Goal: Task Accomplishment & Management: Use online tool/utility

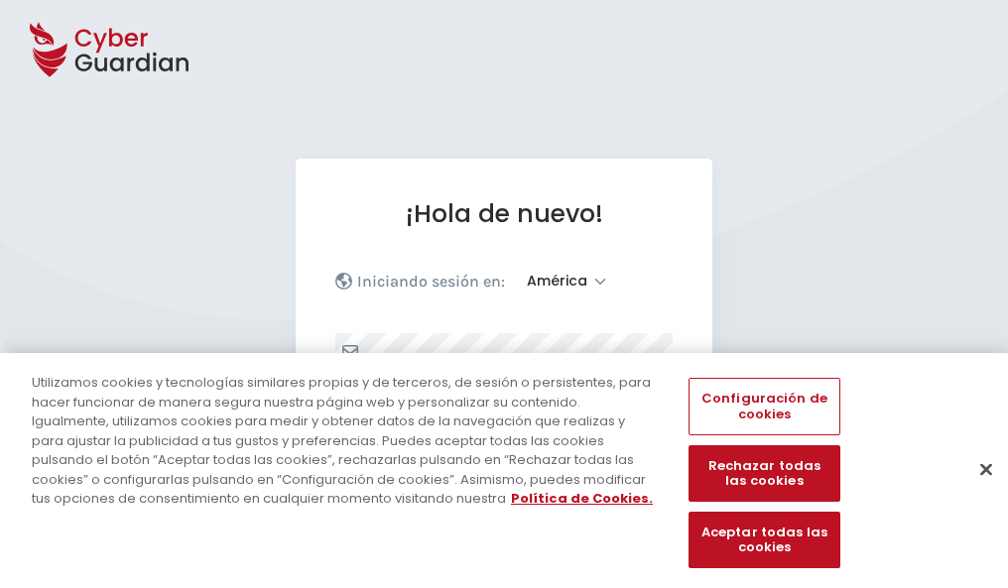
select select "América"
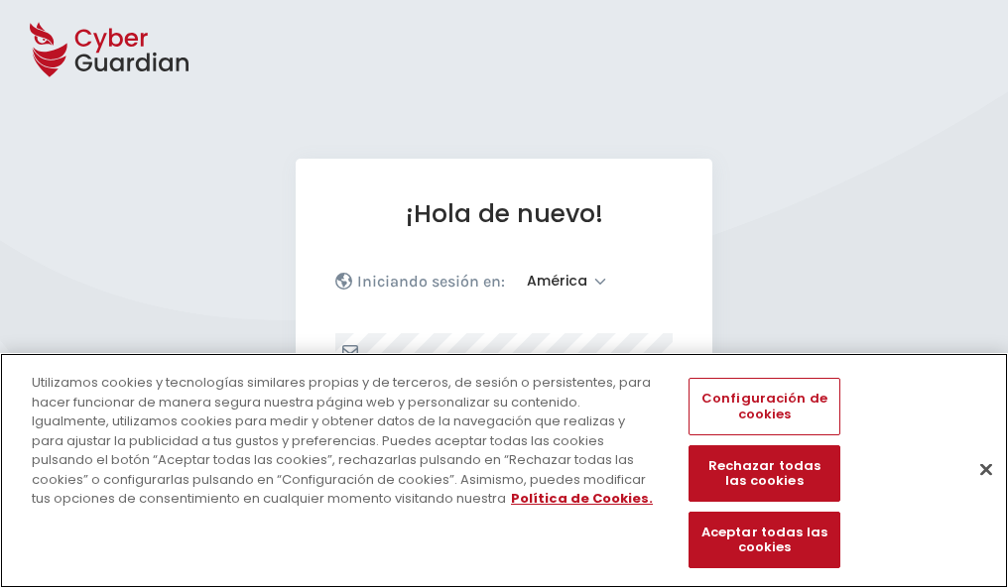
scroll to position [259, 0]
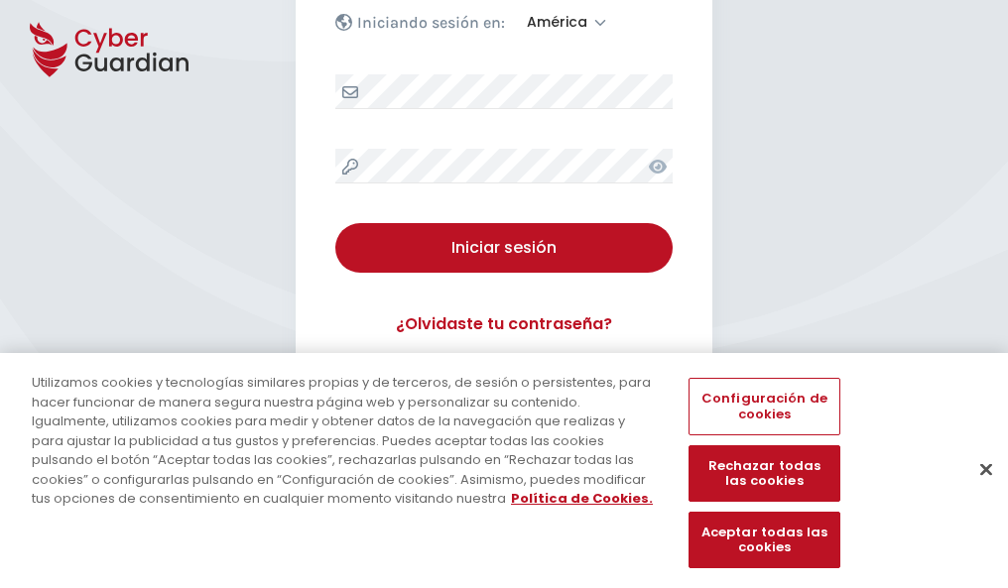
click at [976, 490] on button "Cerrar" at bounding box center [986, 469] width 44 height 44
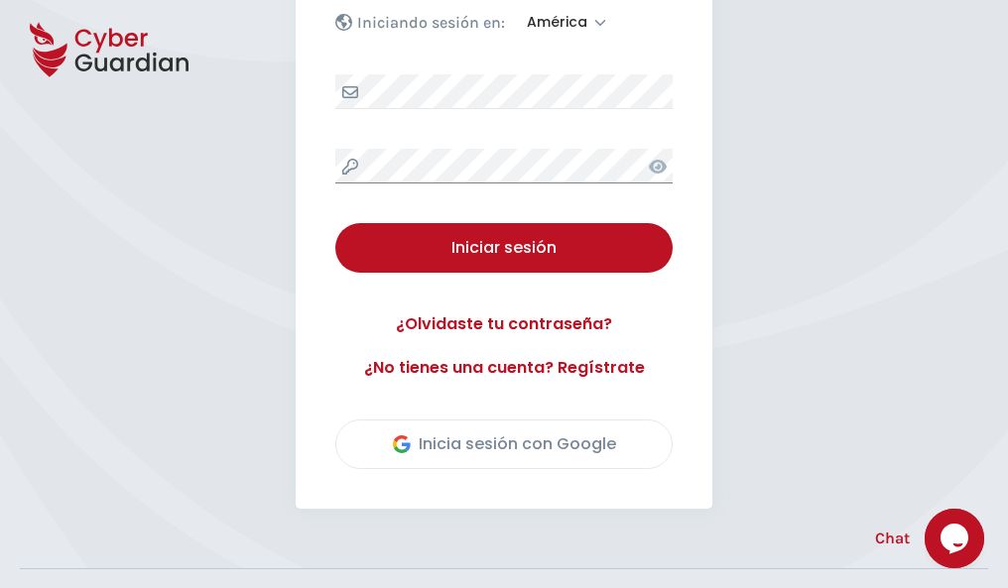
scroll to position [450, 0]
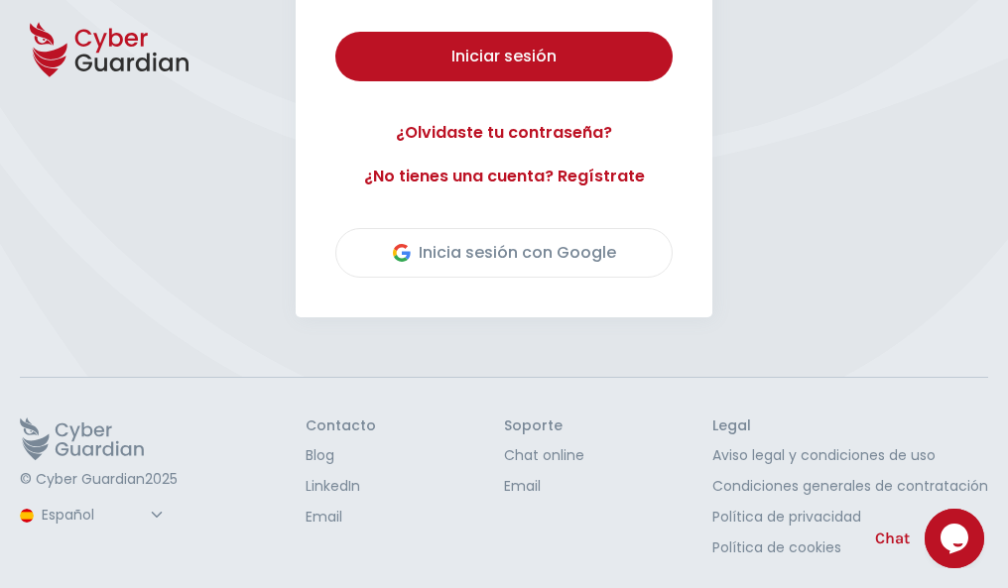
click at [335, 32] on button "Iniciar sesión" at bounding box center [503, 57] width 337 height 50
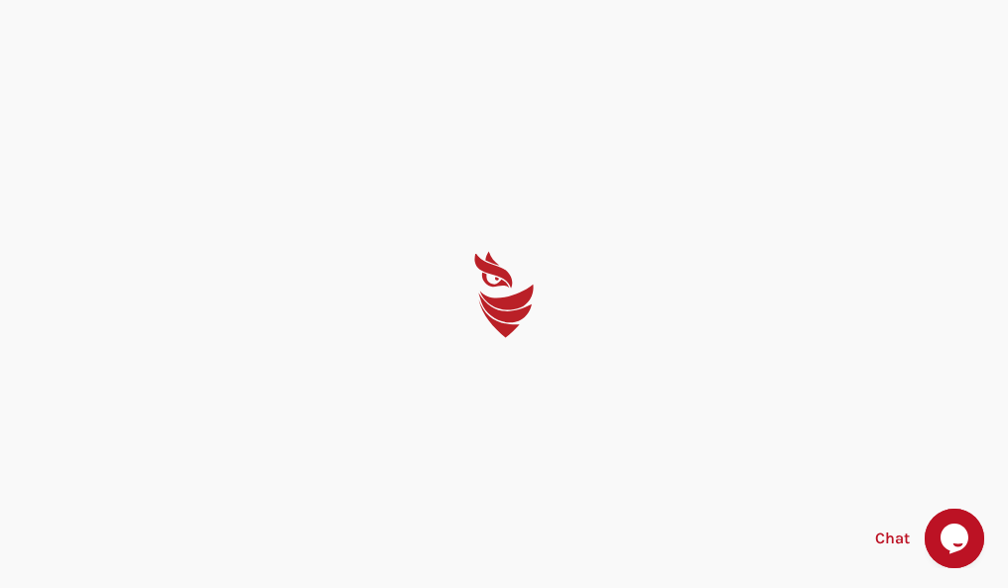
scroll to position [0, 0]
select select "English"
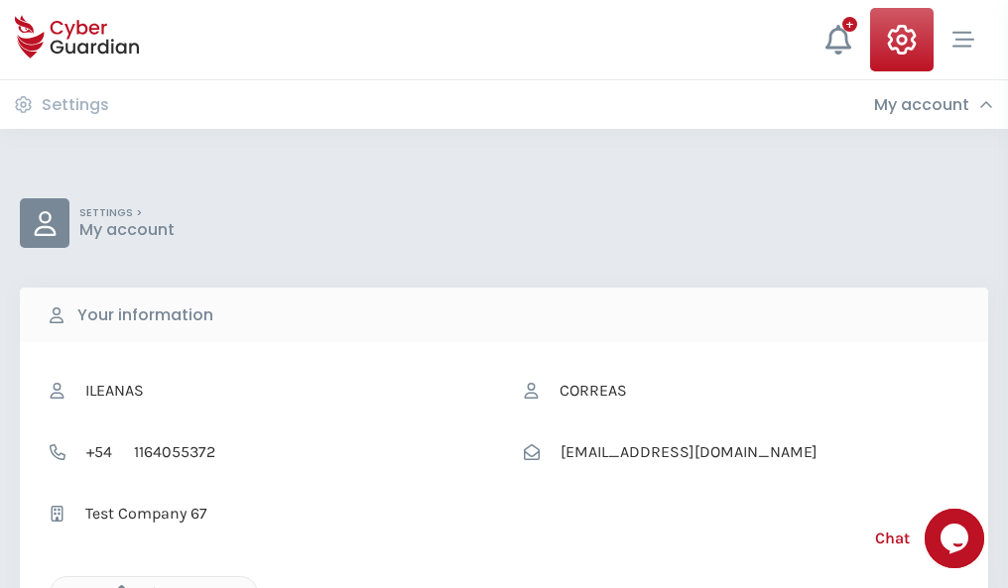
click at [116, 586] on icon "button" at bounding box center [116, 593] width 17 height 17
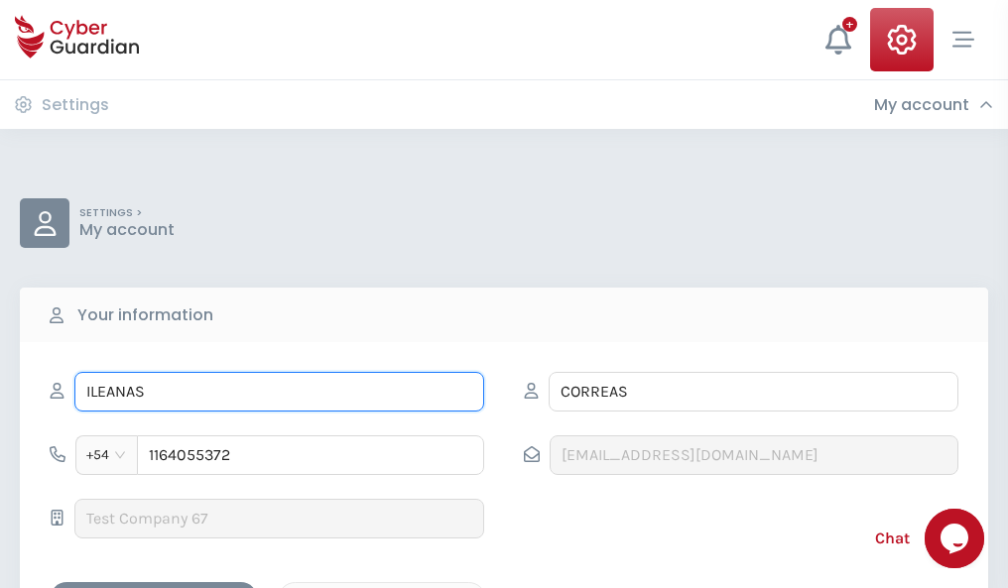
click at [279, 392] on input "ILEANAS" at bounding box center [279, 392] width 410 height 40
type input "I"
type input "Daniel"
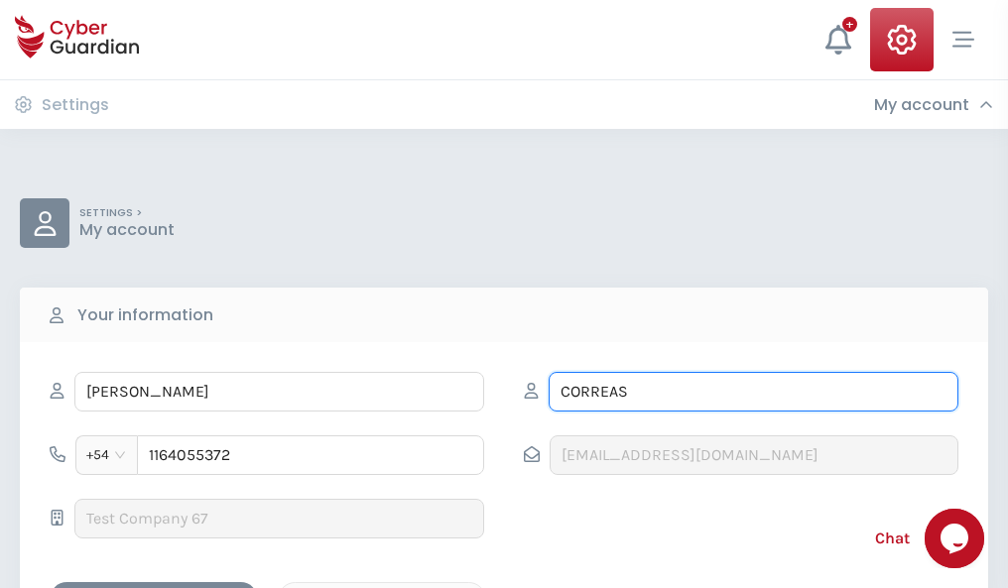
click at [753, 392] on input "CORREAS" at bounding box center [754, 392] width 410 height 40
type input "C"
type input "Ramis"
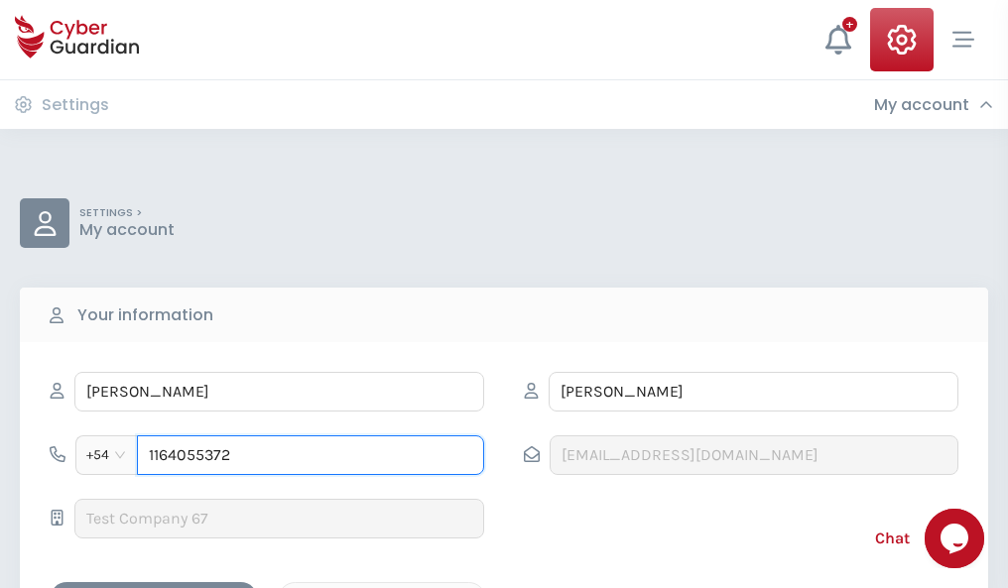
click at [311, 455] on input "1164055372" at bounding box center [310, 456] width 347 height 40
type input "1"
type input "4972825523"
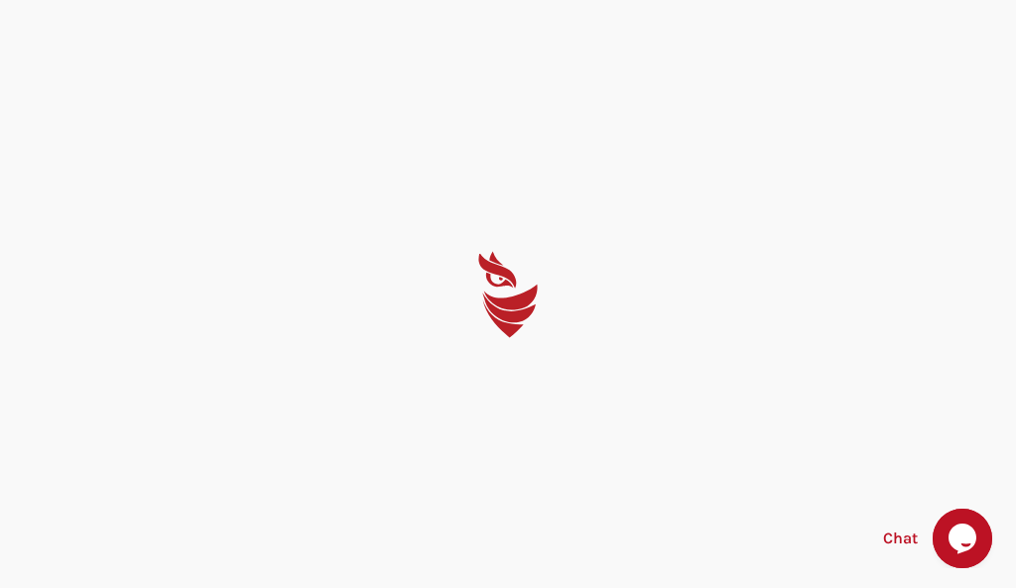
select select "English"
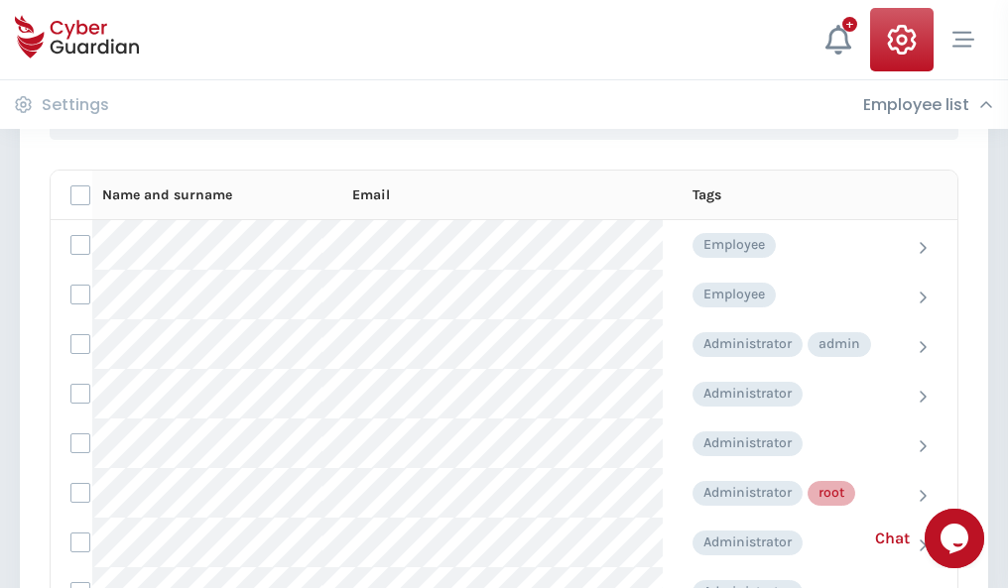
scroll to position [998, 0]
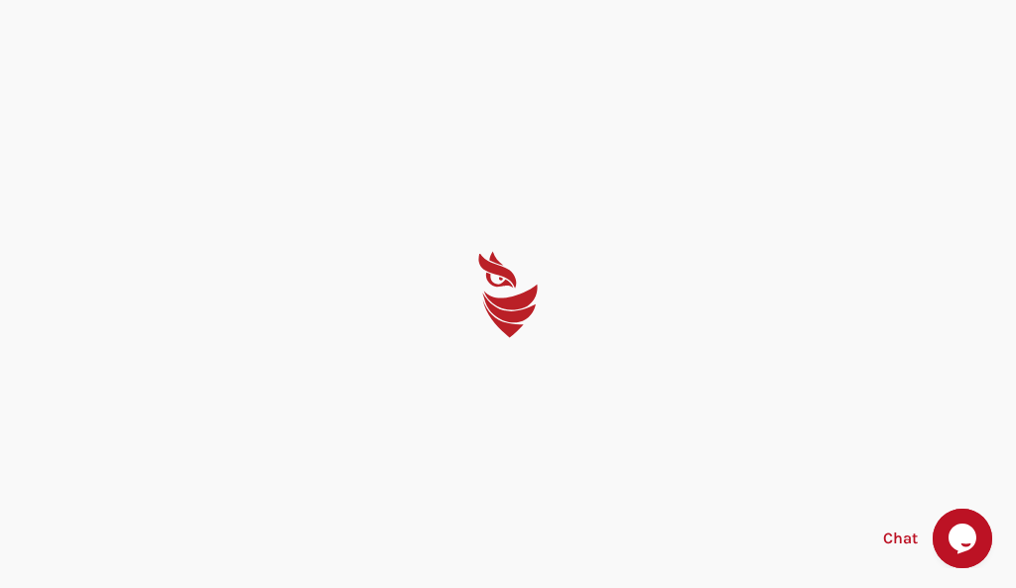
select select "English"
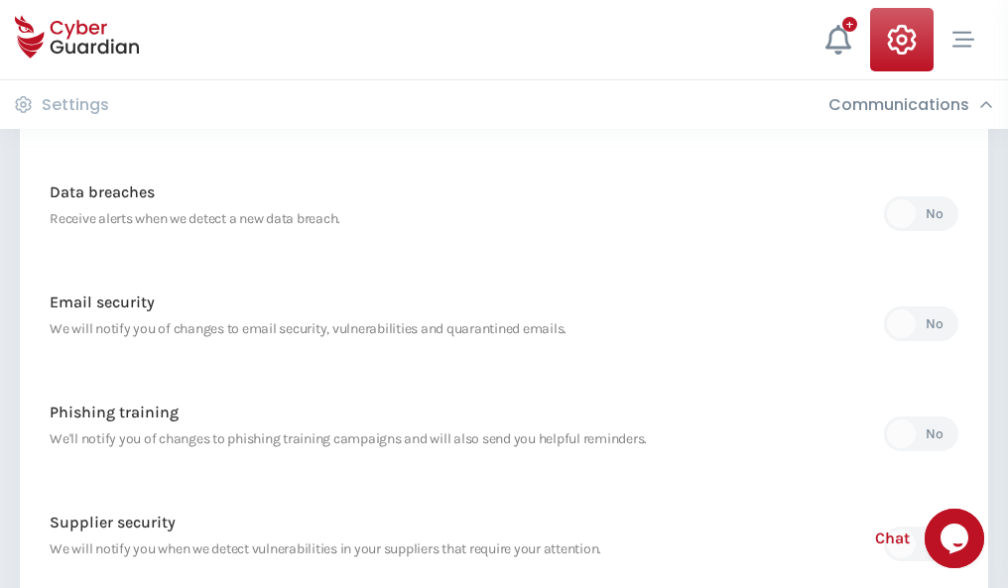
scroll to position [1045, 0]
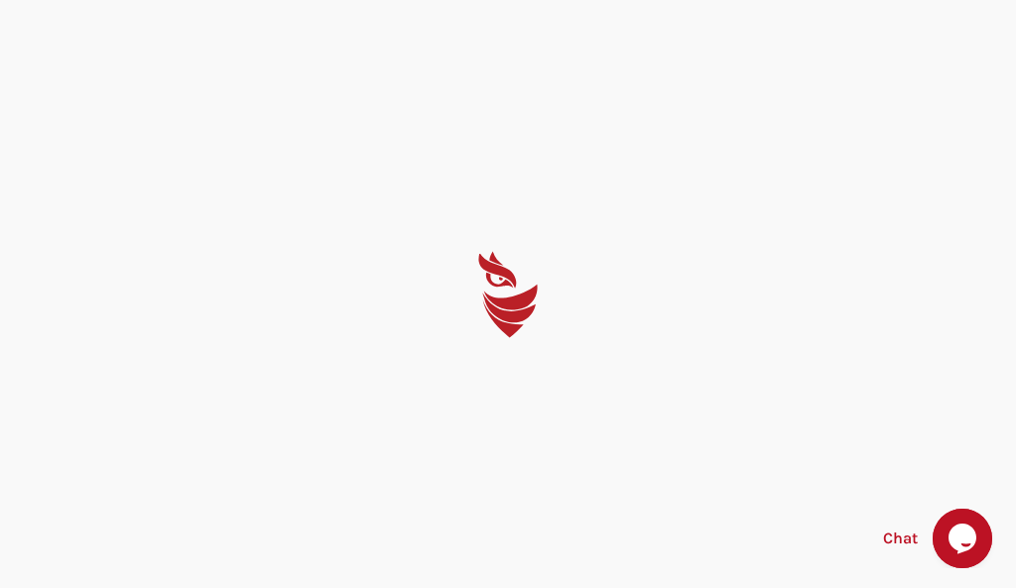
select select "English"
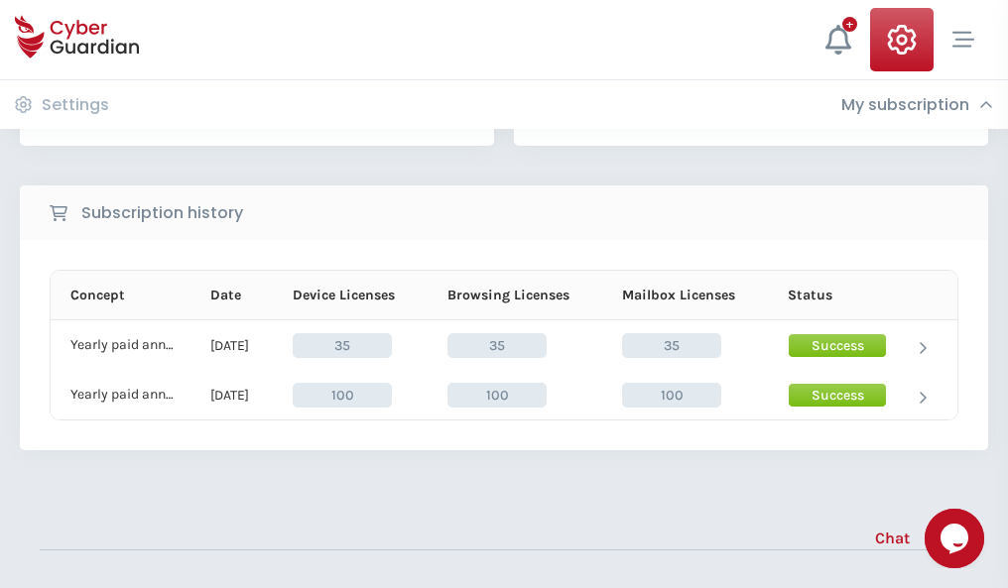
scroll to position [553, 0]
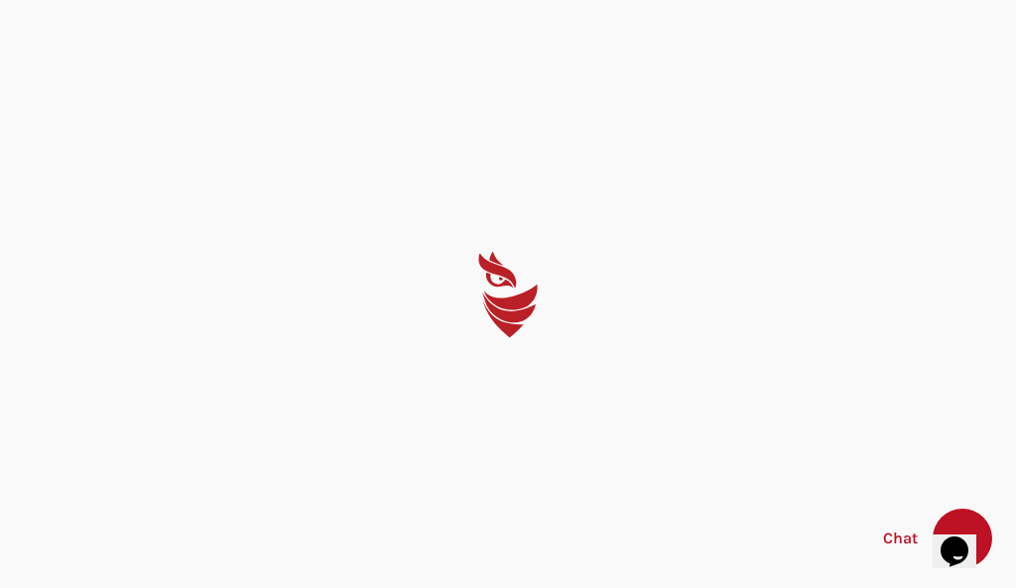
select select "English"
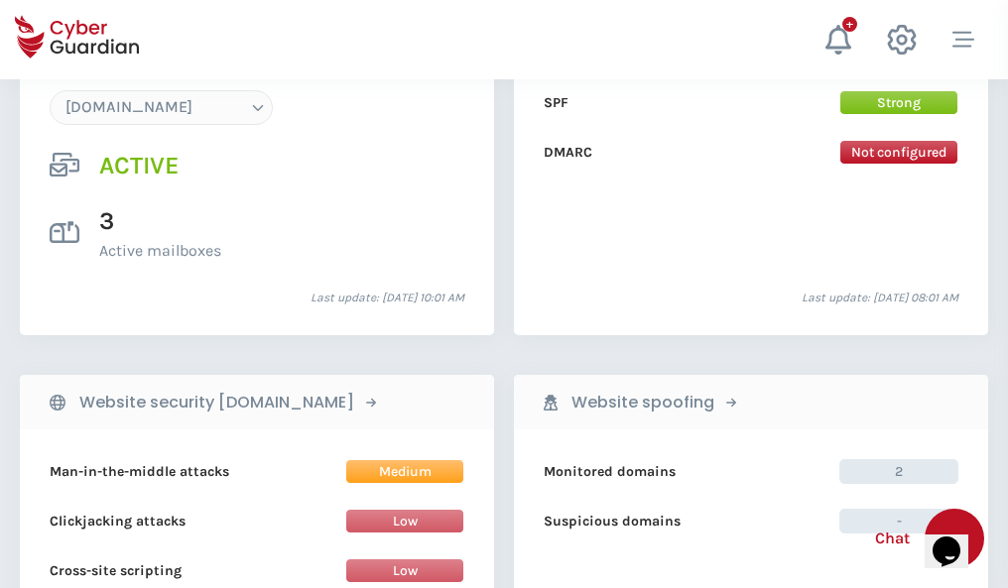
scroll to position [2113, 0]
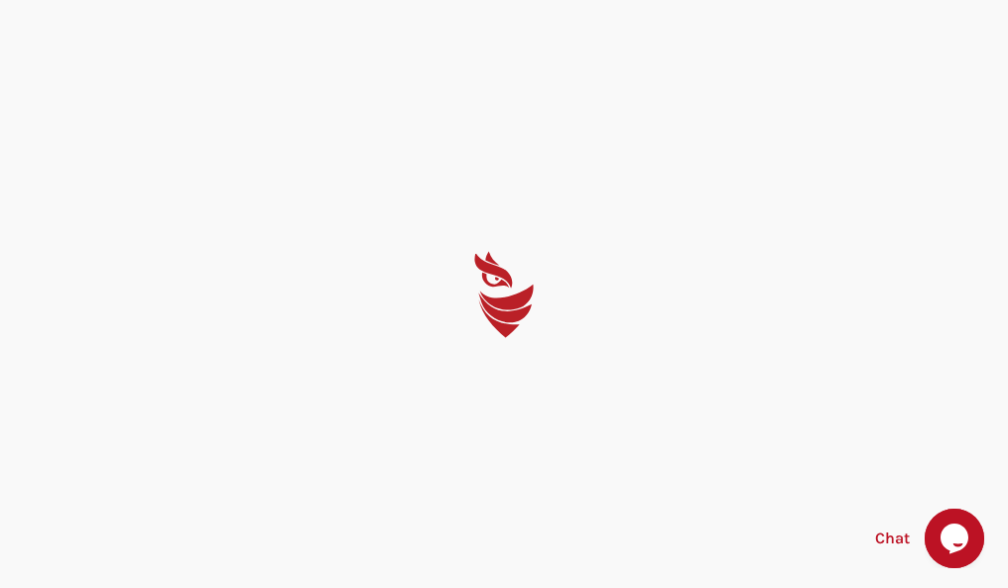
select select "English"
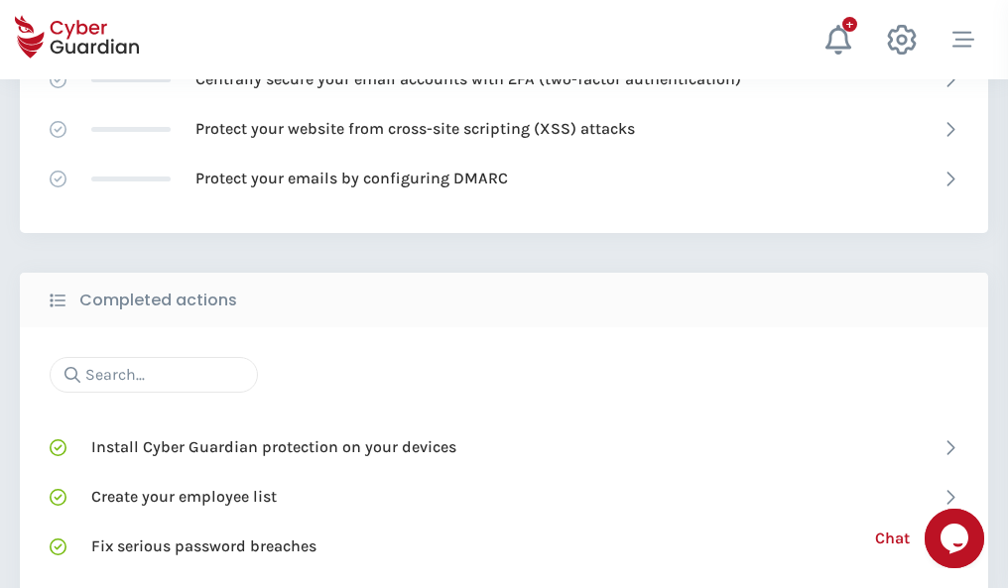
scroll to position [1321, 0]
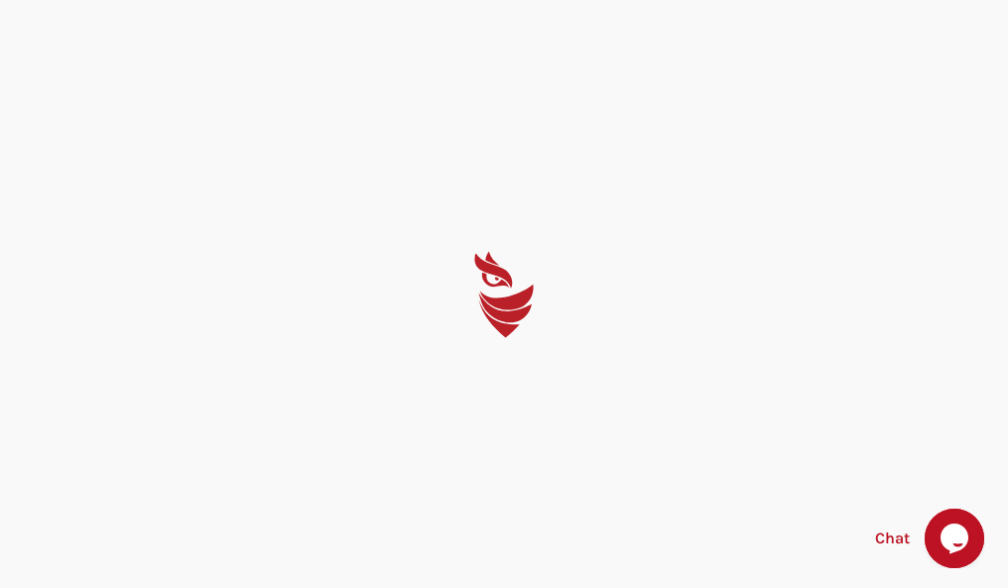
select select "English"
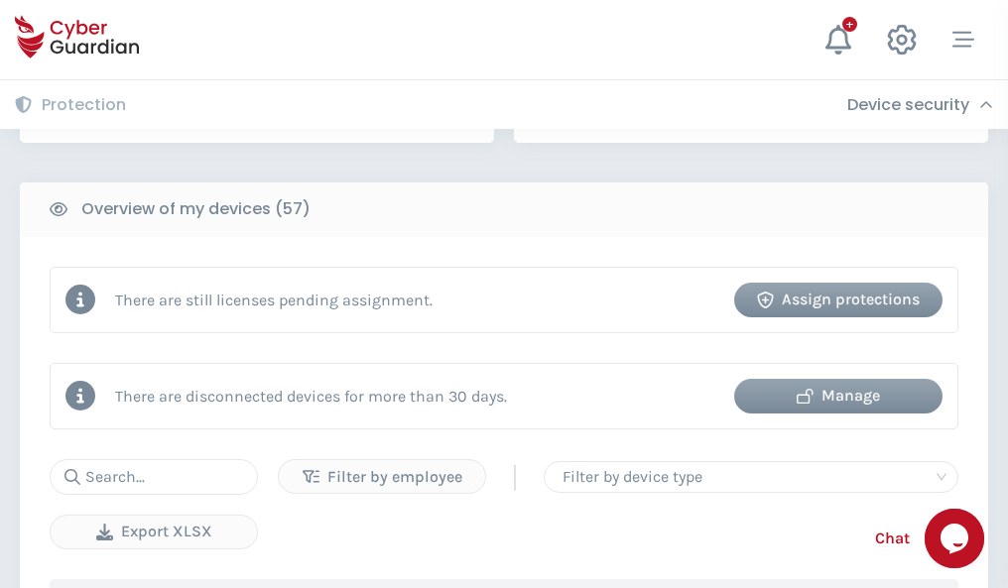
scroll to position [1923, 0]
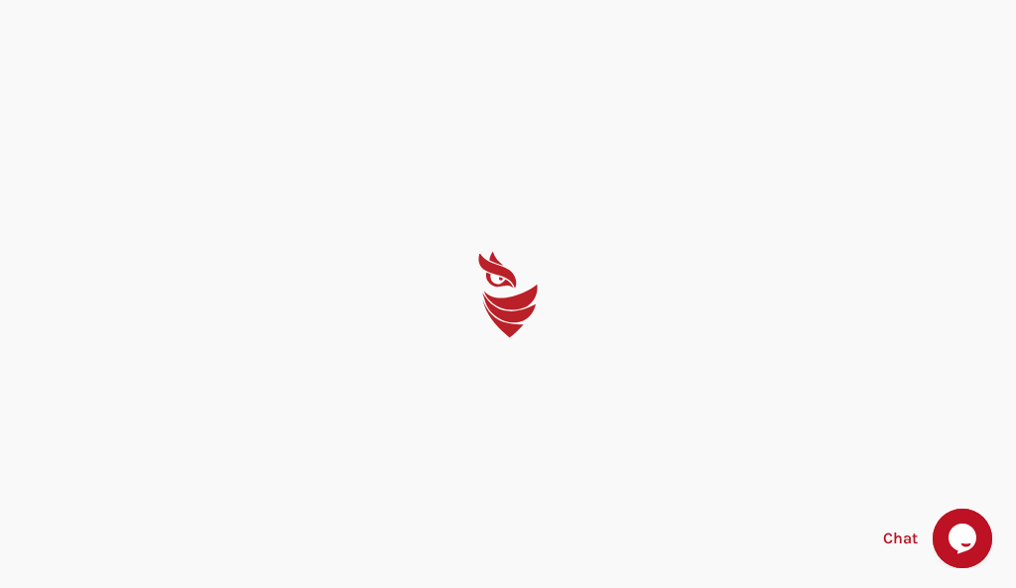
select select "English"
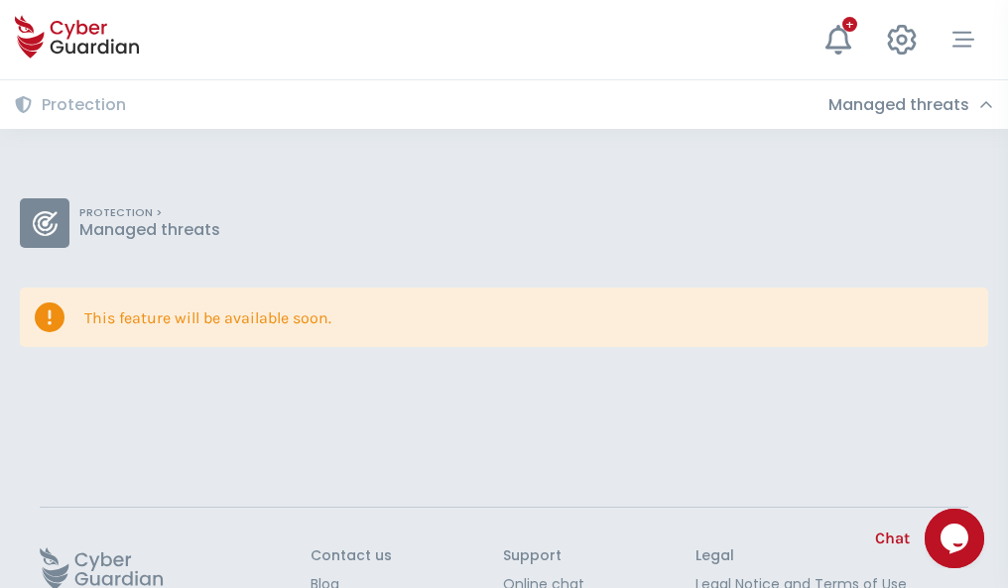
scroll to position [129, 0]
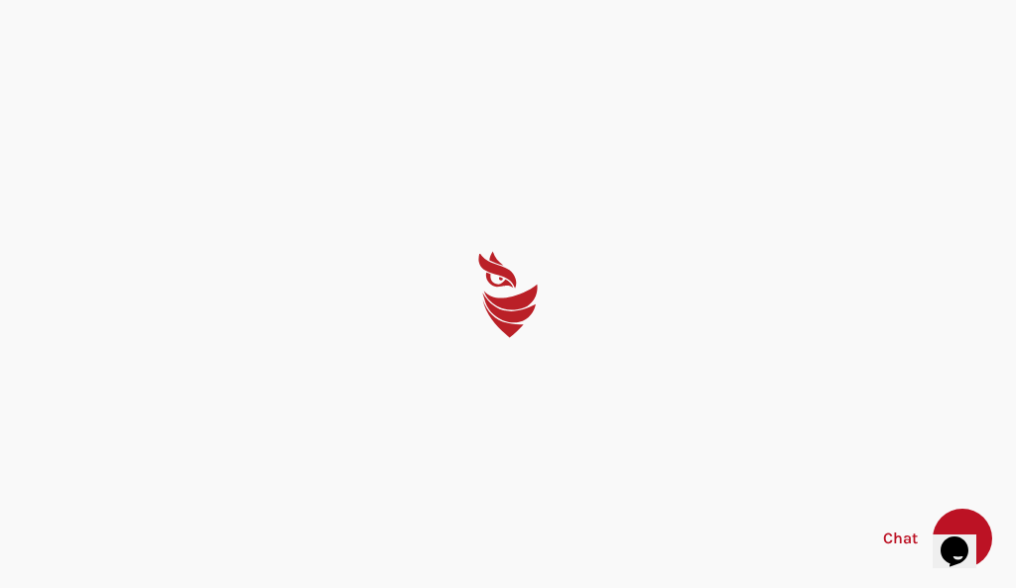
select select "English"
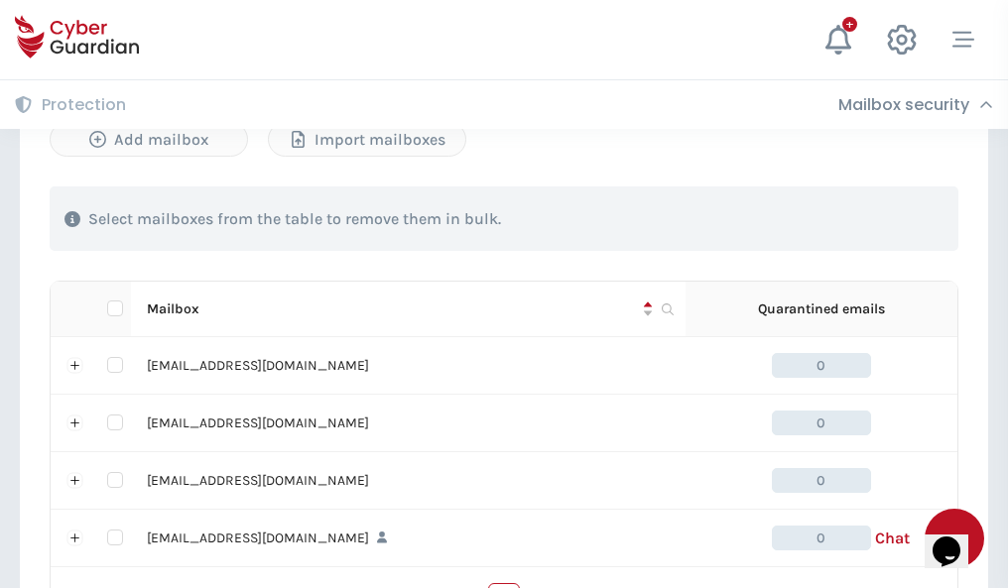
scroll to position [977, 0]
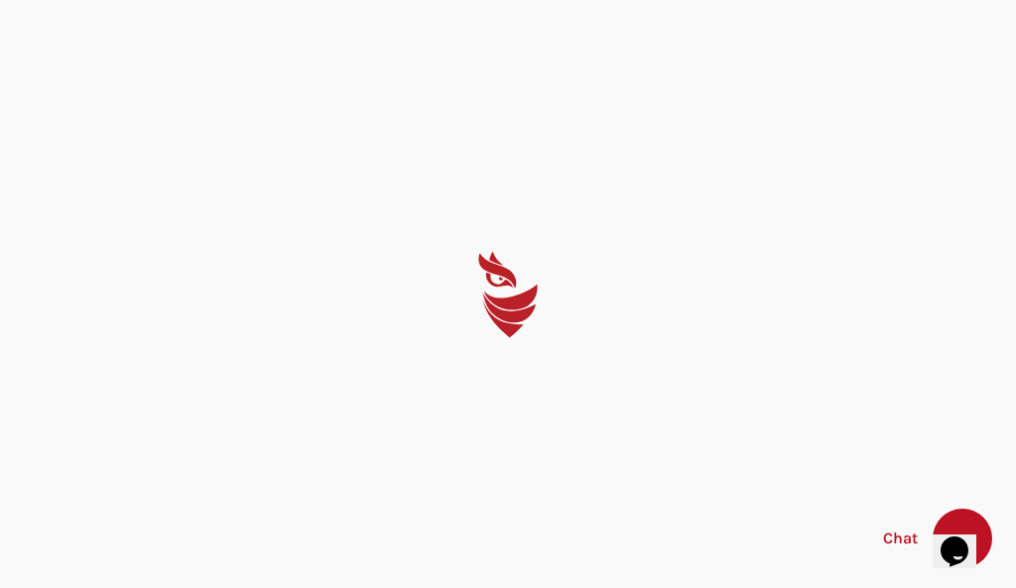
select select "English"
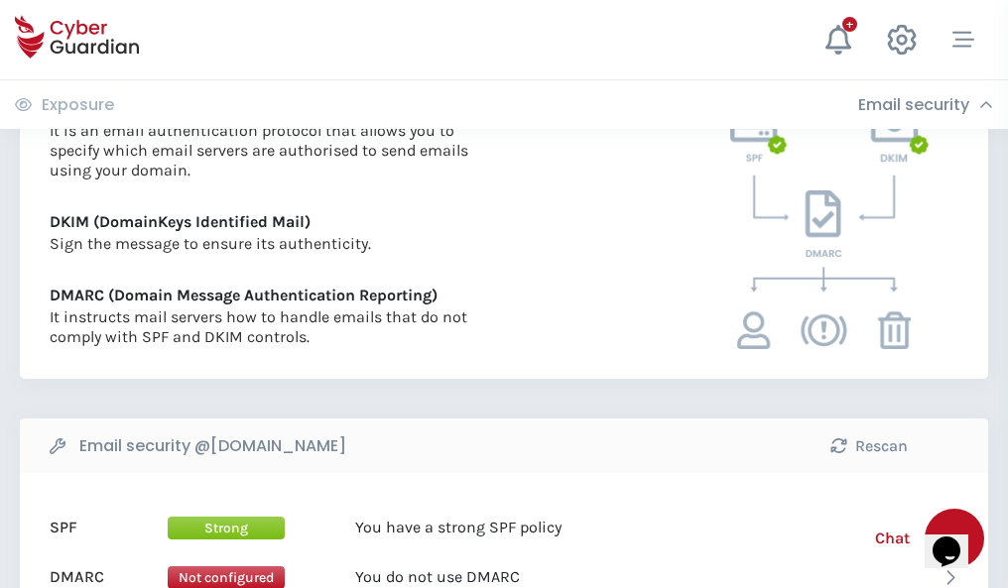
scroll to position [1070, 0]
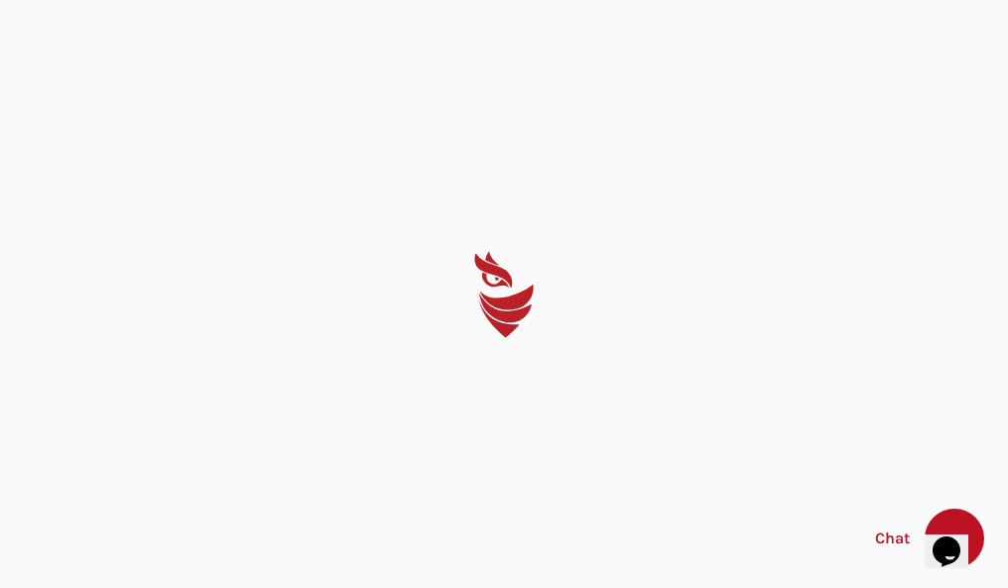
select select "English"
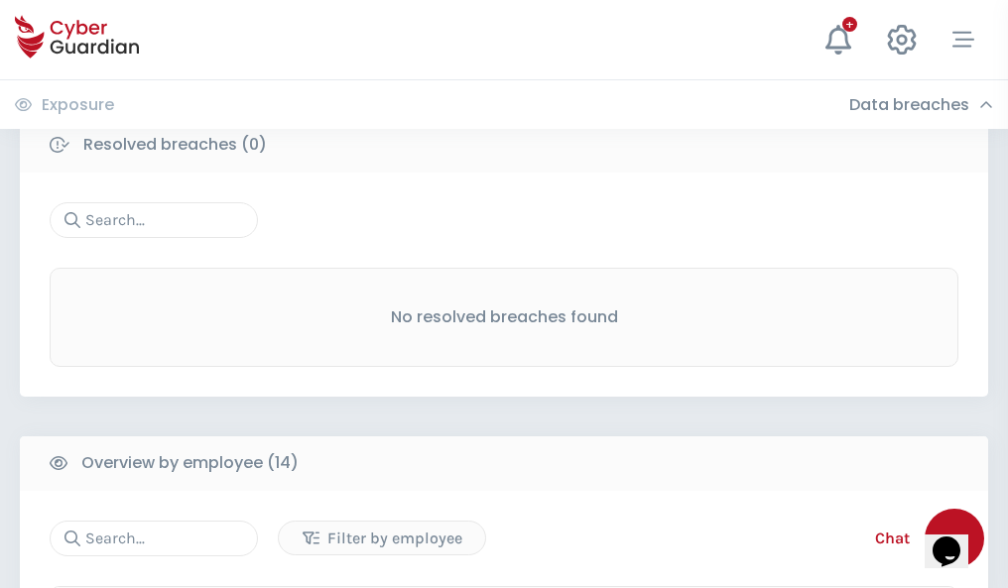
scroll to position [1792, 0]
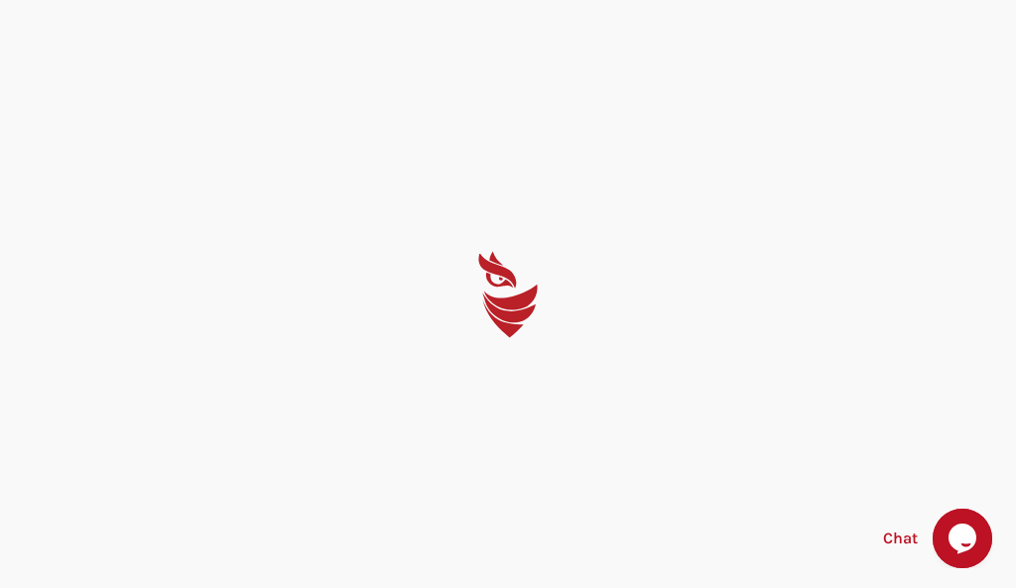
select select "English"
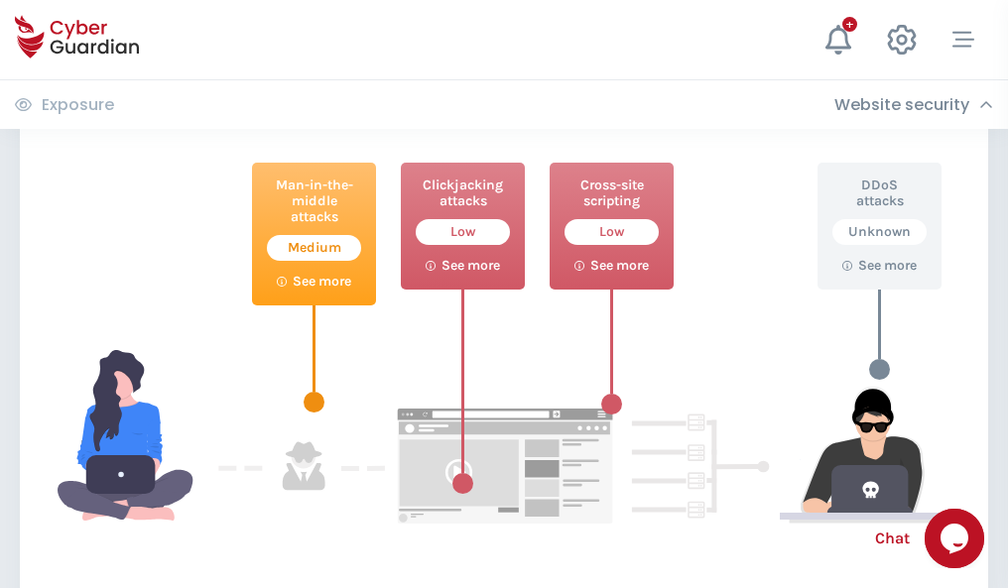
scroll to position [1080, 0]
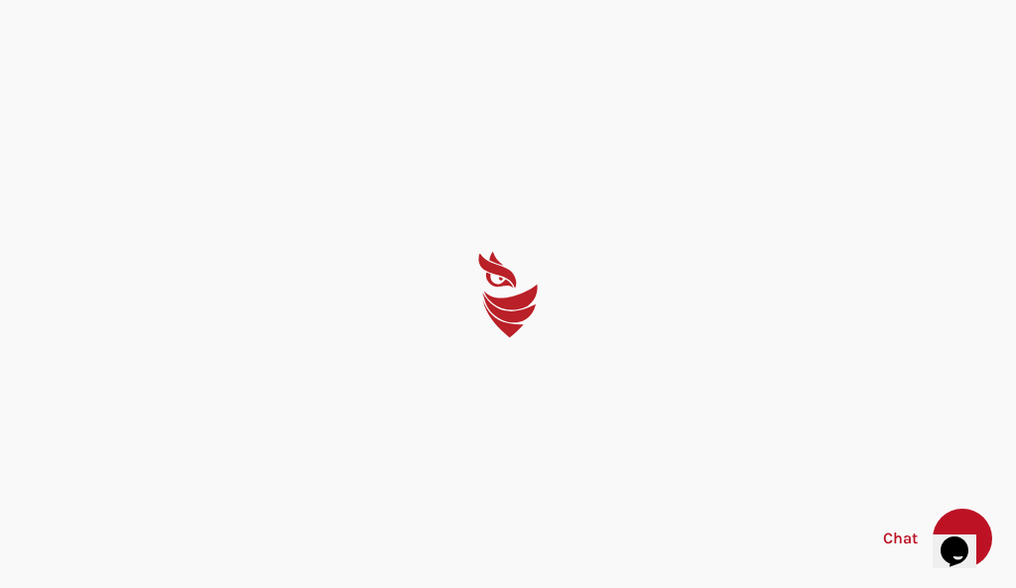
select select "English"
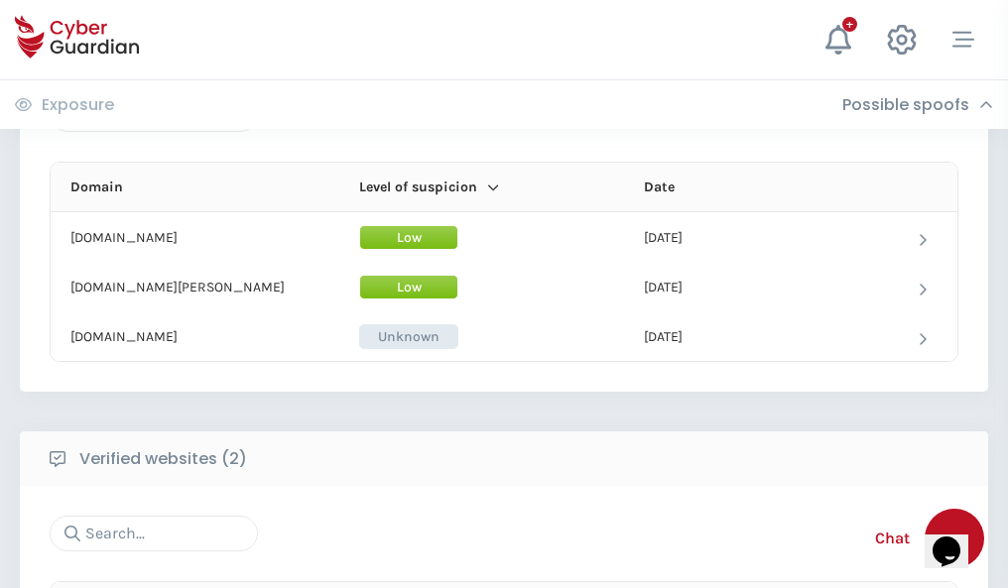
scroll to position [1191, 0]
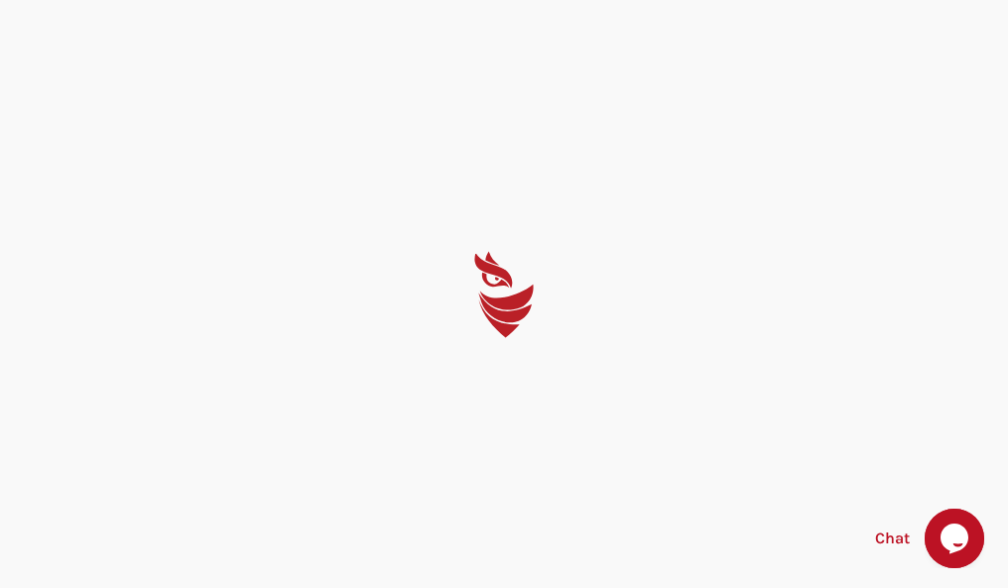
select select "English"
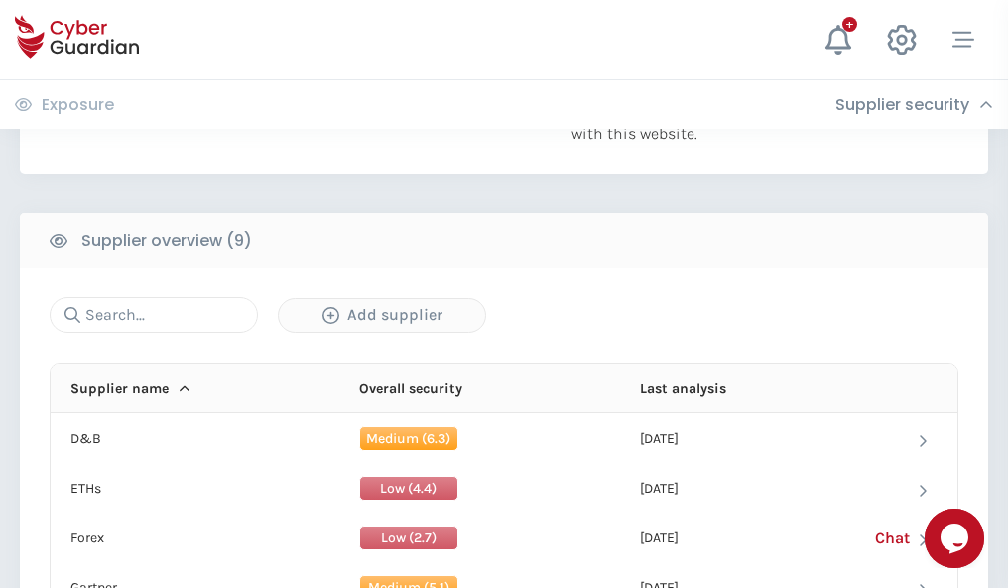
scroll to position [1384, 0]
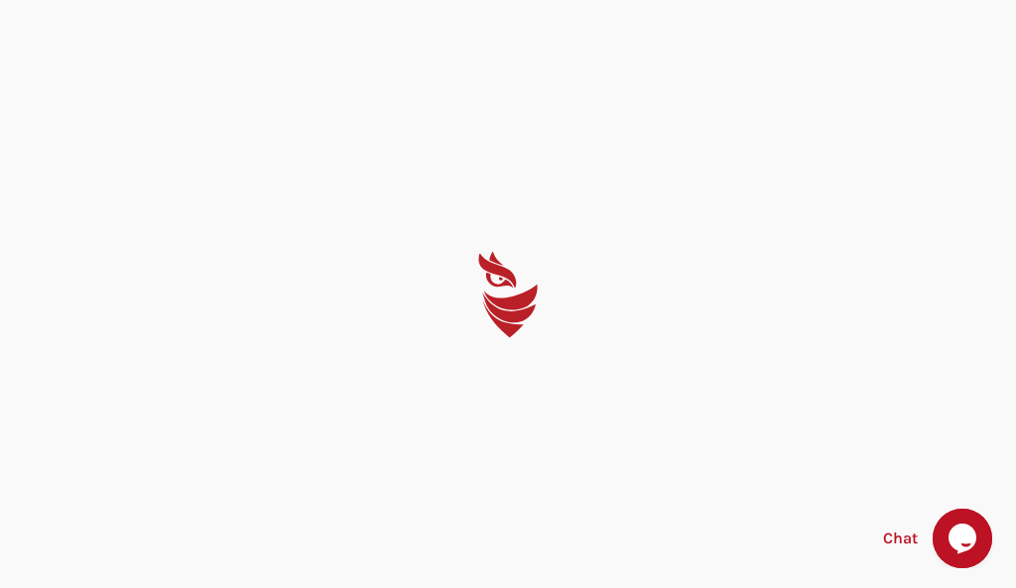
select select "English"
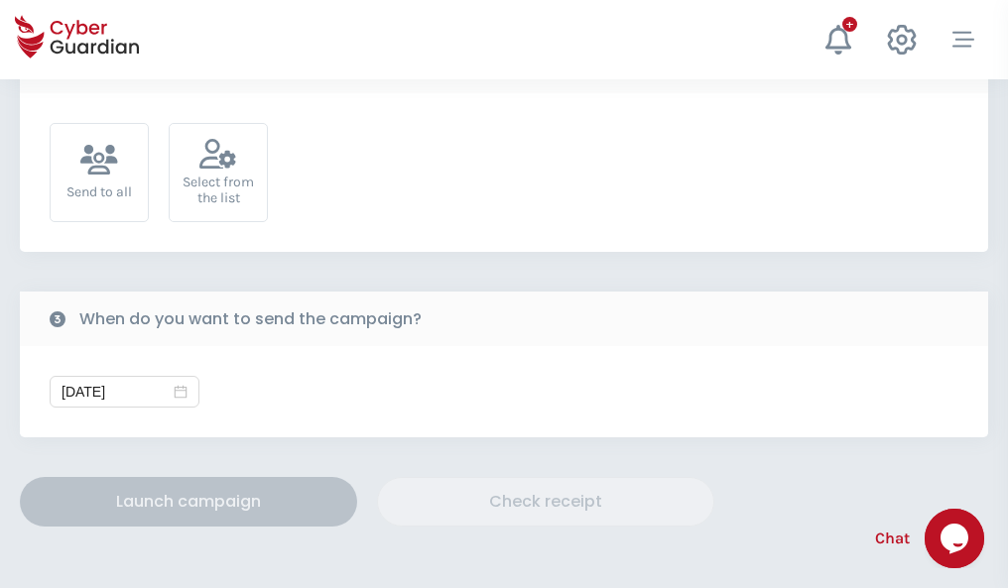
scroll to position [726, 0]
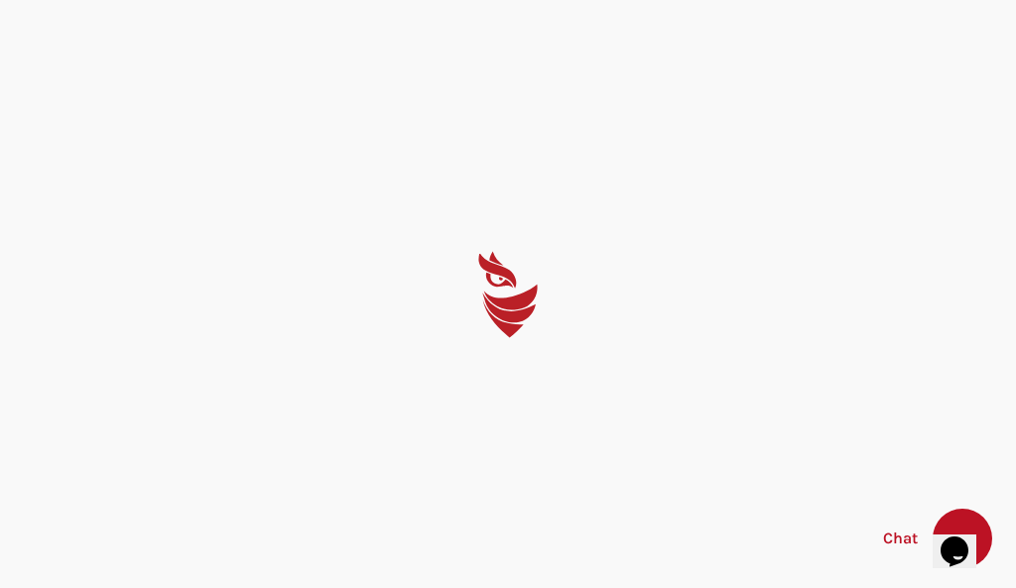
select select "English"
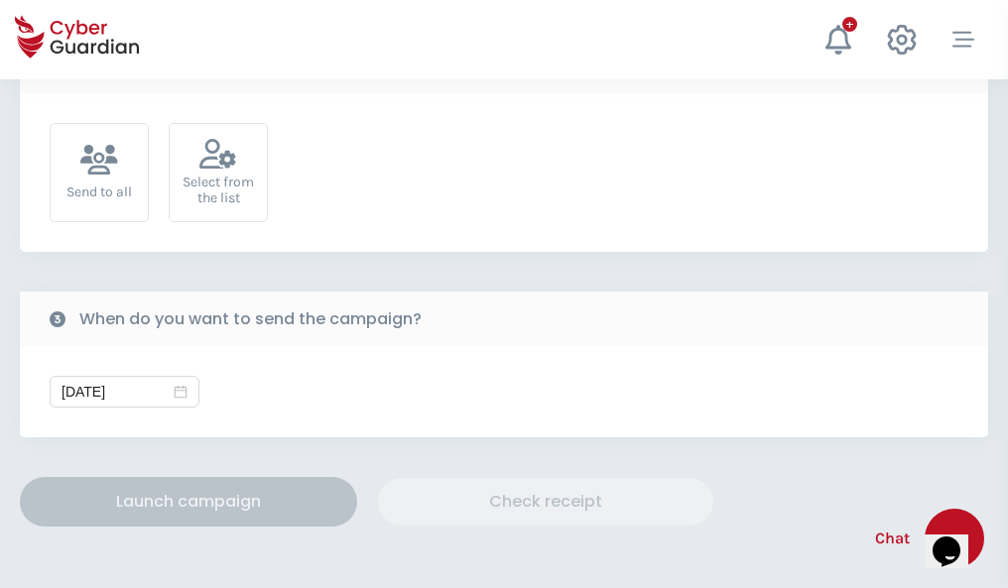
scroll to position [726, 0]
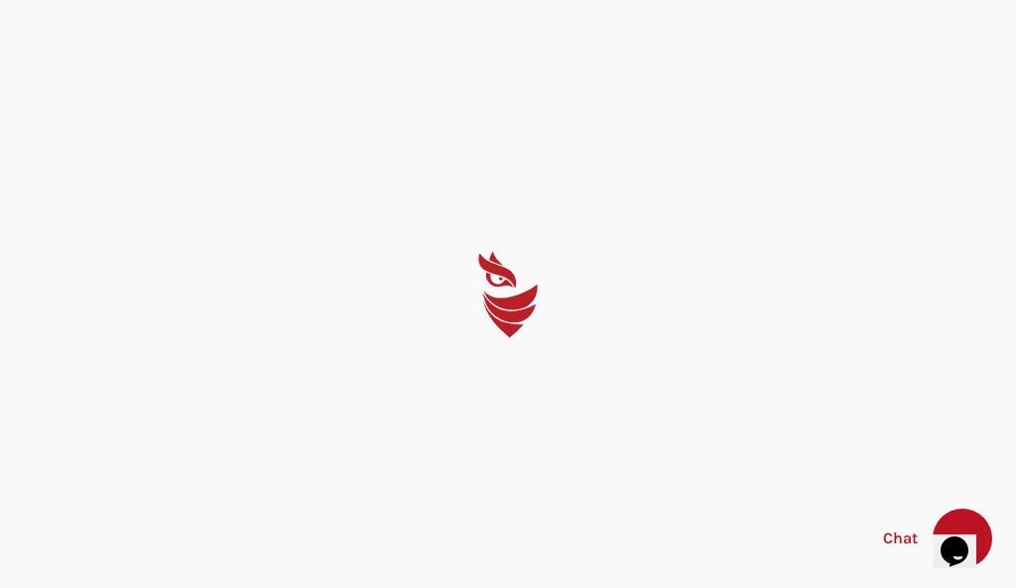
select select "English"
